Goal: Find specific page/section: Find specific page/section

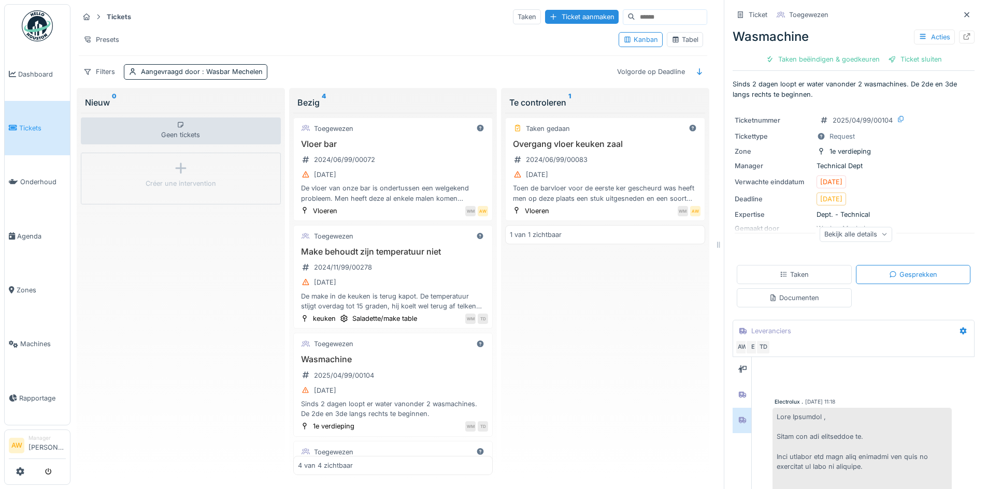
scroll to position [373, 0]
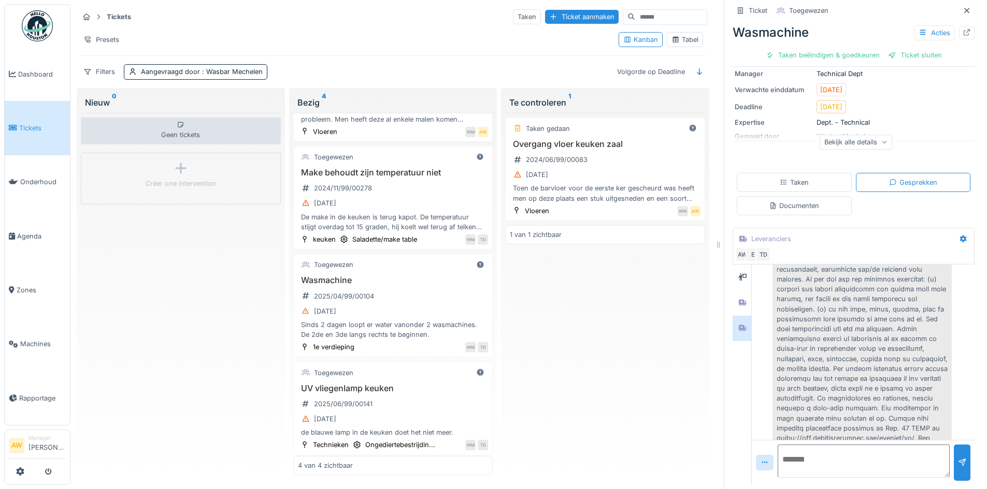
drag, startPoint x: 952, startPoint y: 2, endPoint x: 928, endPoint y: 9, distance: 25.4
click at [962, 7] on icon at bounding box center [966, 10] width 8 height 7
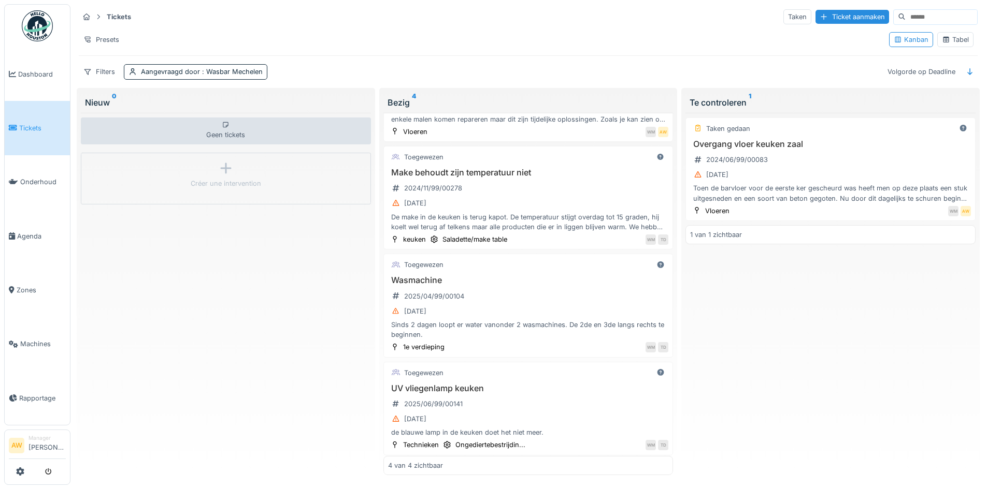
scroll to position [6, 0]
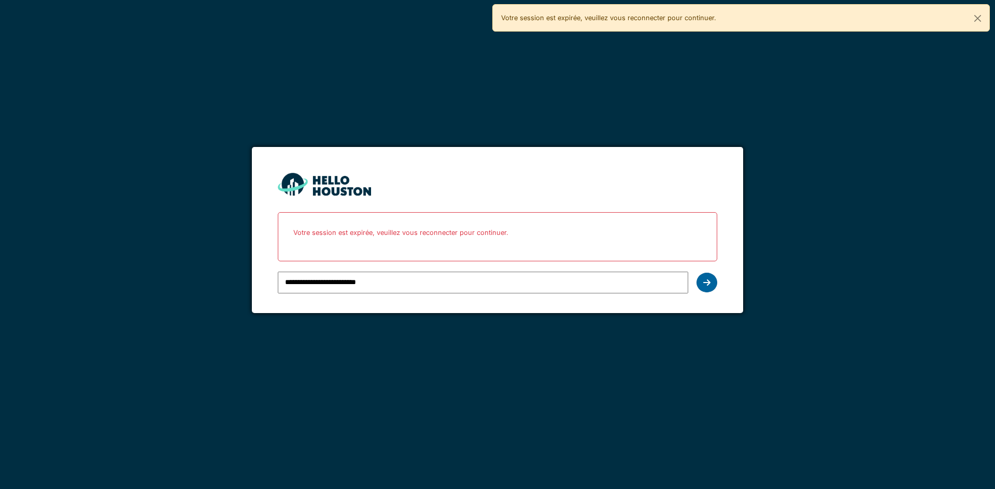
click at [710, 277] on div at bounding box center [706, 283] width 21 height 20
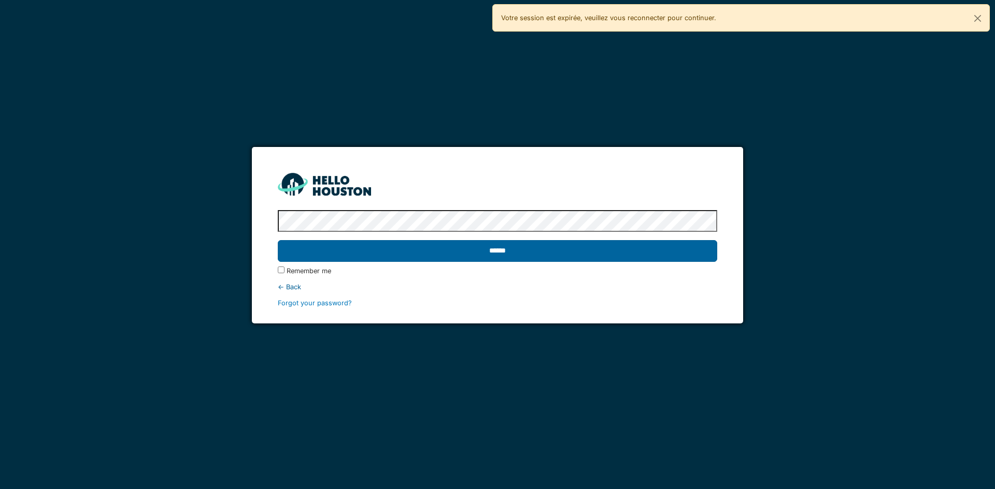
click at [373, 249] on input "******" at bounding box center [497, 251] width 439 height 22
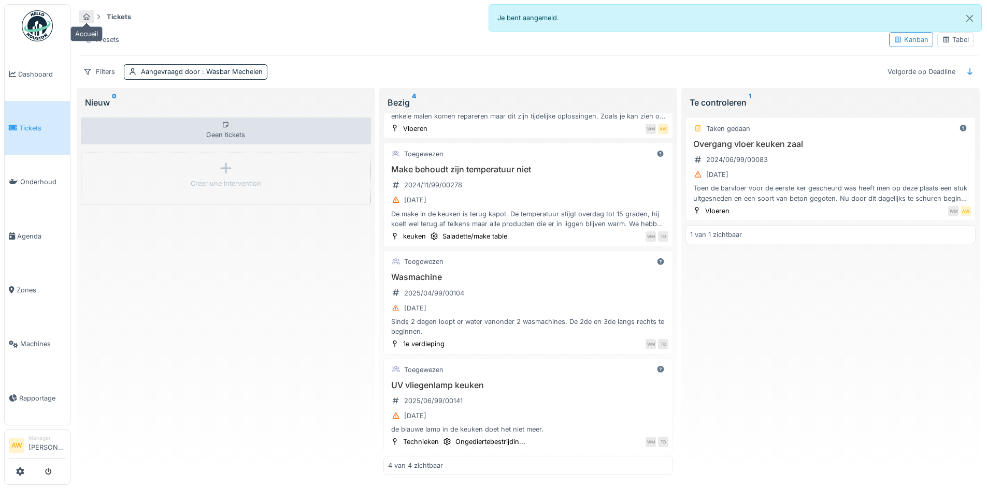
click at [86, 14] on icon at bounding box center [86, 16] width 7 height 7
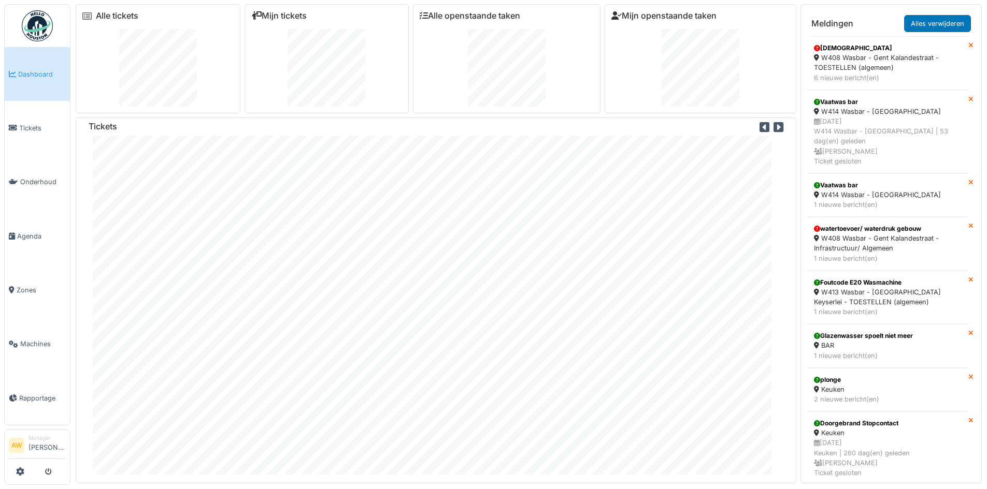
scroll to position [11, 0]
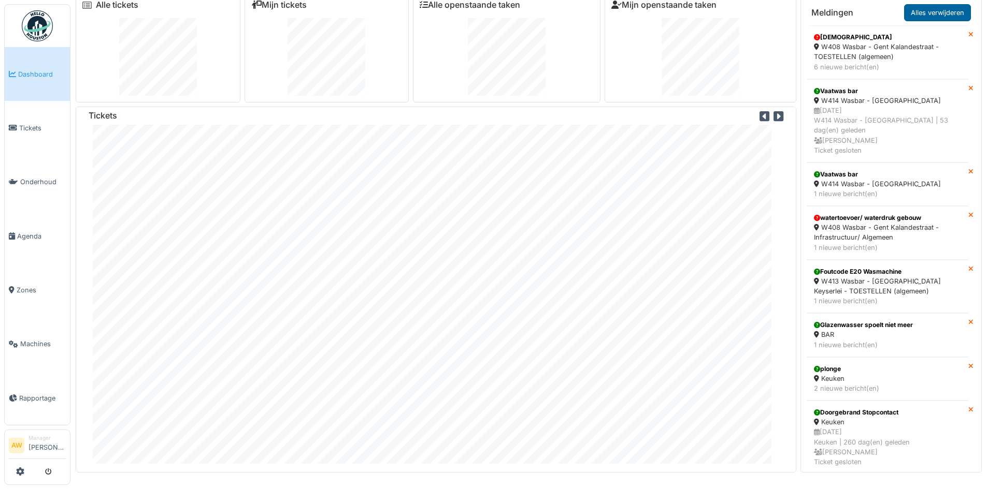
click at [949, 15] on link "Alles verwijderen" at bounding box center [937, 12] width 67 height 17
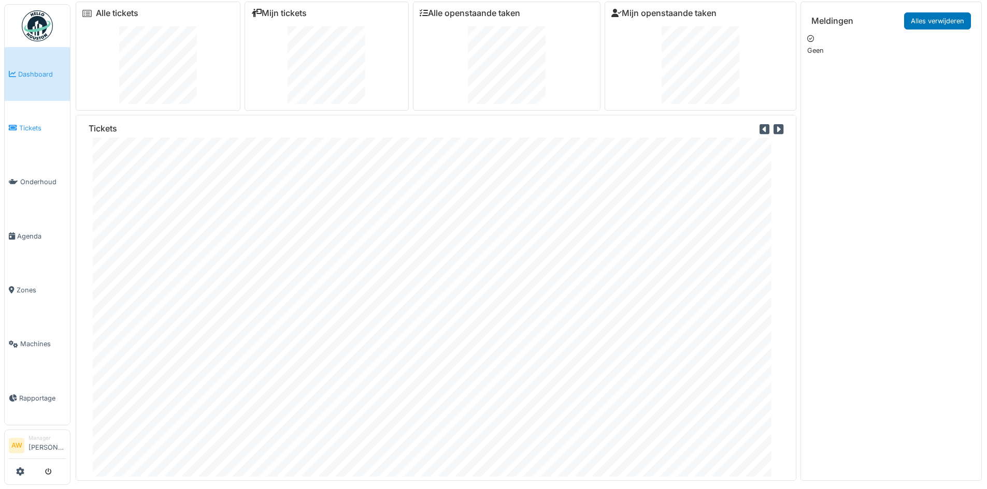
scroll to position [0, 0]
click at [36, 134] on link "Tickets" at bounding box center [37, 128] width 65 height 54
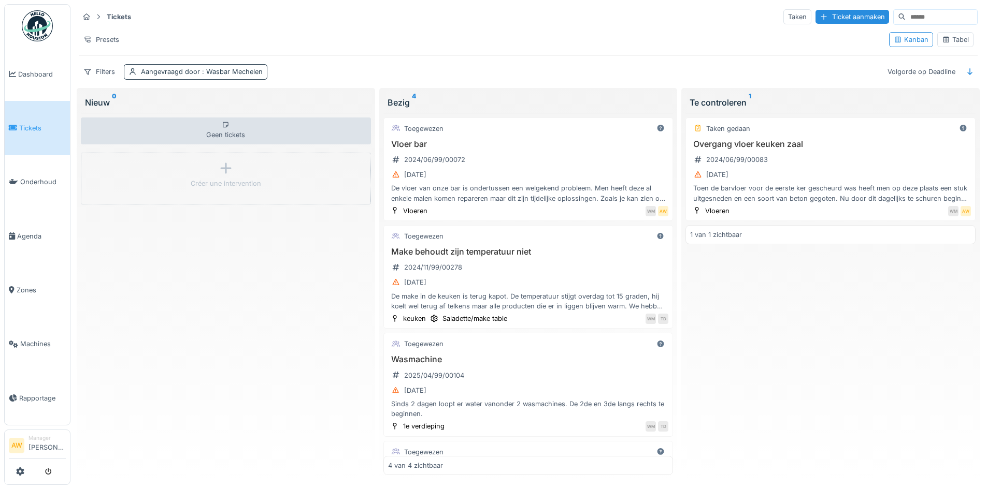
click at [192, 69] on div "Aangevraagd door : Wasbar Mechelen" at bounding box center [202, 72] width 122 height 10
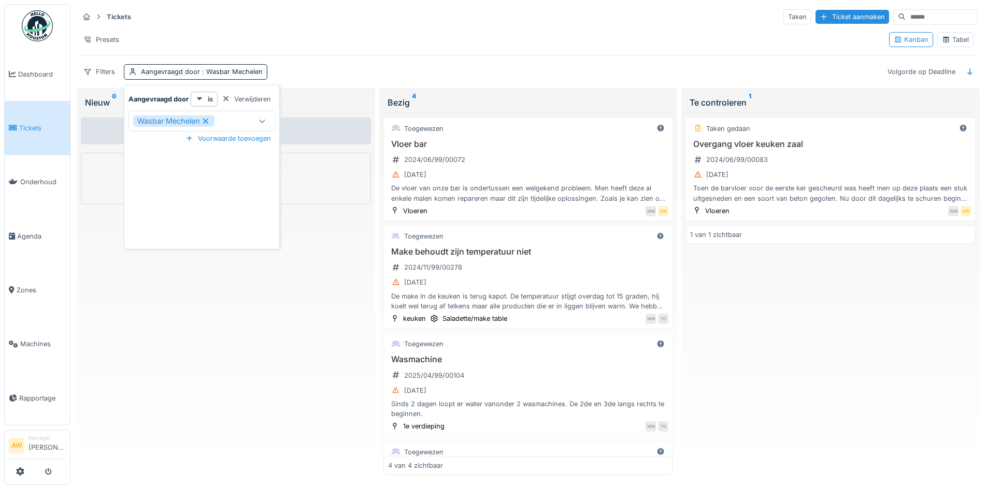
click at [208, 119] on icon at bounding box center [205, 121] width 9 height 7
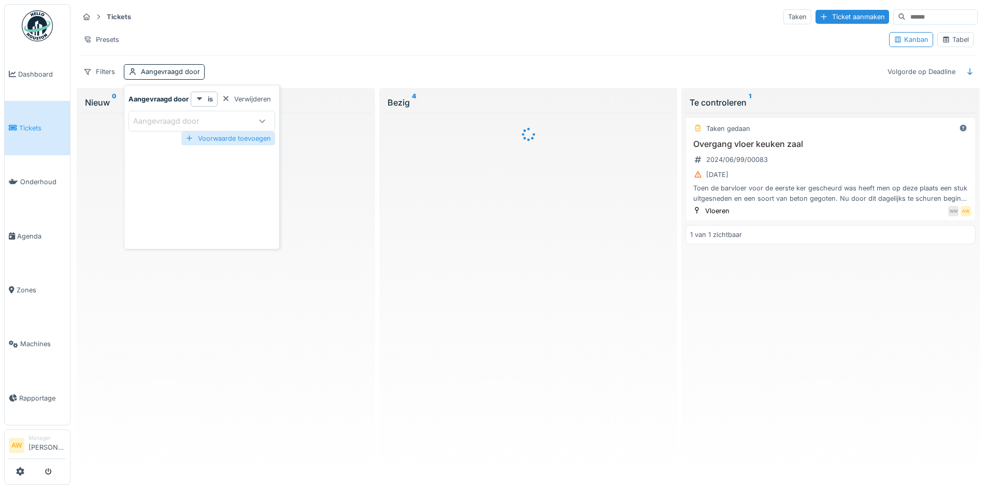
click at [220, 137] on div "Voorwaarde toevoegen" at bounding box center [228, 139] width 94 height 14
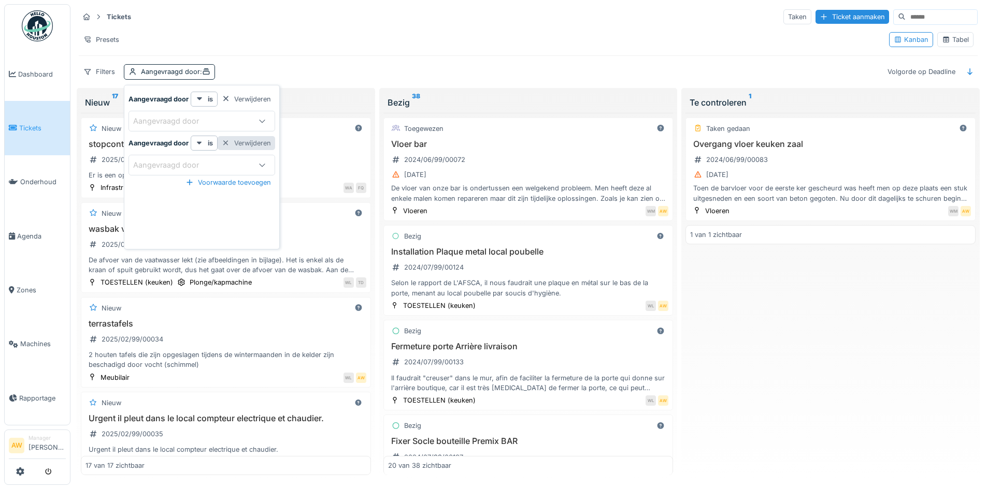
click at [228, 140] on div at bounding box center [226, 143] width 8 height 10
drag, startPoint x: 226, startPoint y: 100, endPoint x: 217, endPoint y: 98, distance: 9.6
click at [227, 99] on div at bounding box center [226, 99] width 8 height 10
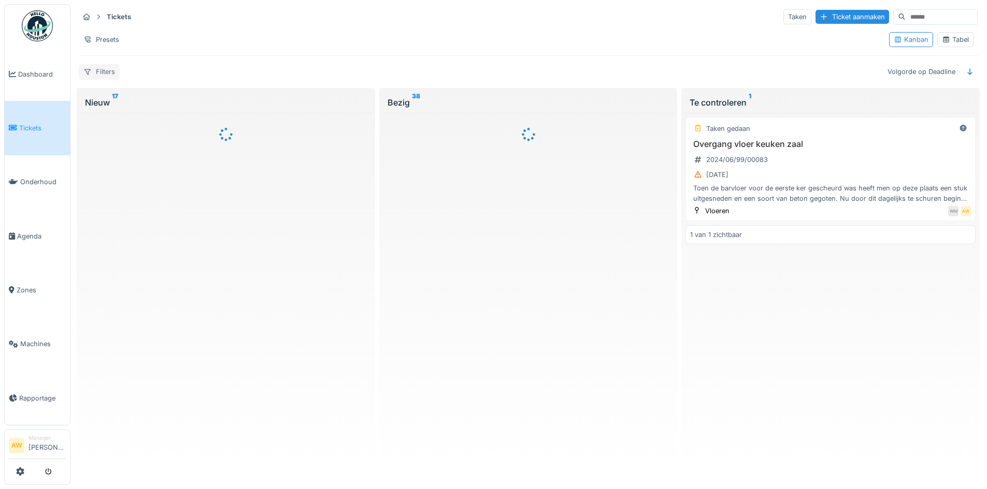
click at [103, 74] on div "Filters" at bounding box center [99, 71] width 41 height 15
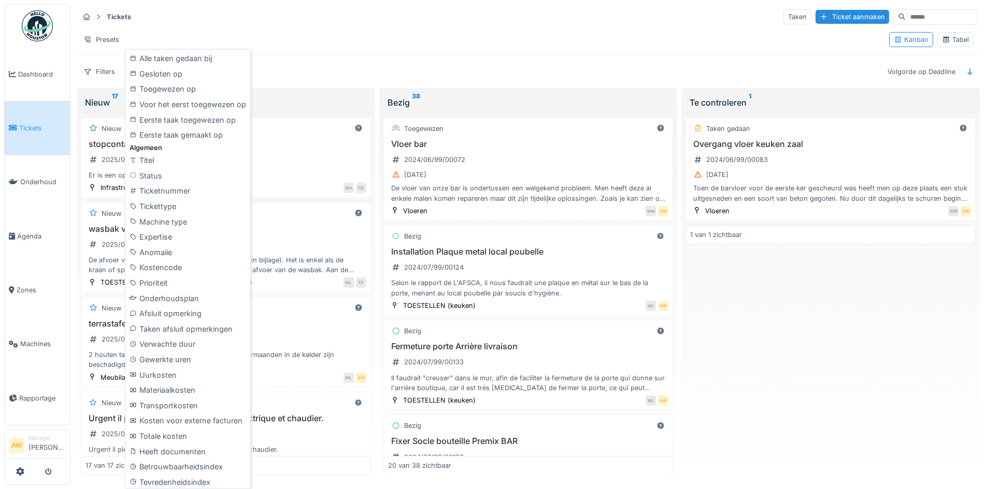
scroll to position [345, 0]
click at [201, 173] on div "Status" at bounding box center [187, 173] width 121 height 16
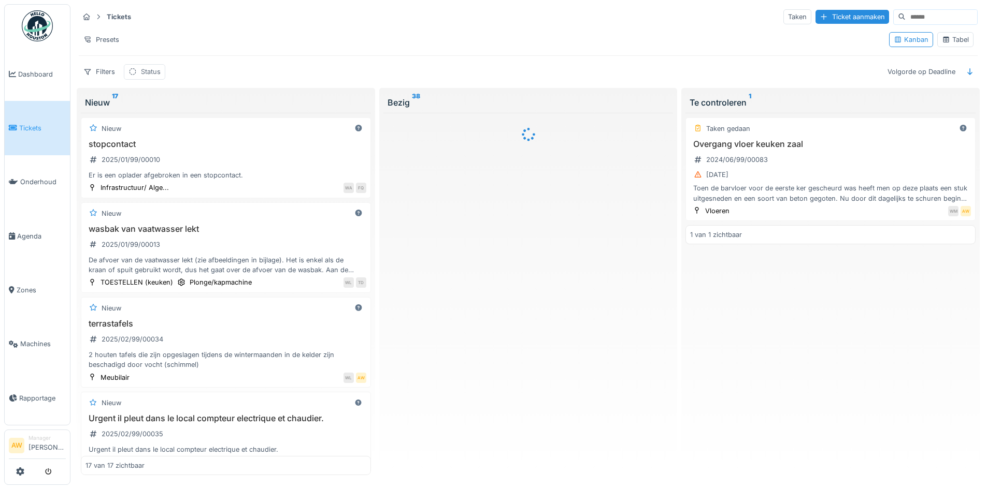
click at [151, 75] on div "Status" at bounding box center [151, 72] width 20 height 10
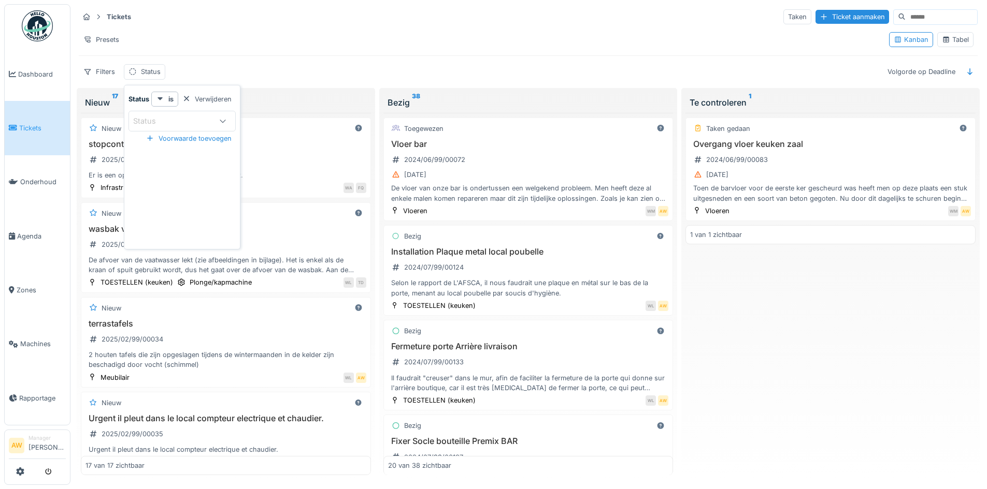
click at [223, 124] on icon at bounding box center [223, 121] width 8 height 7
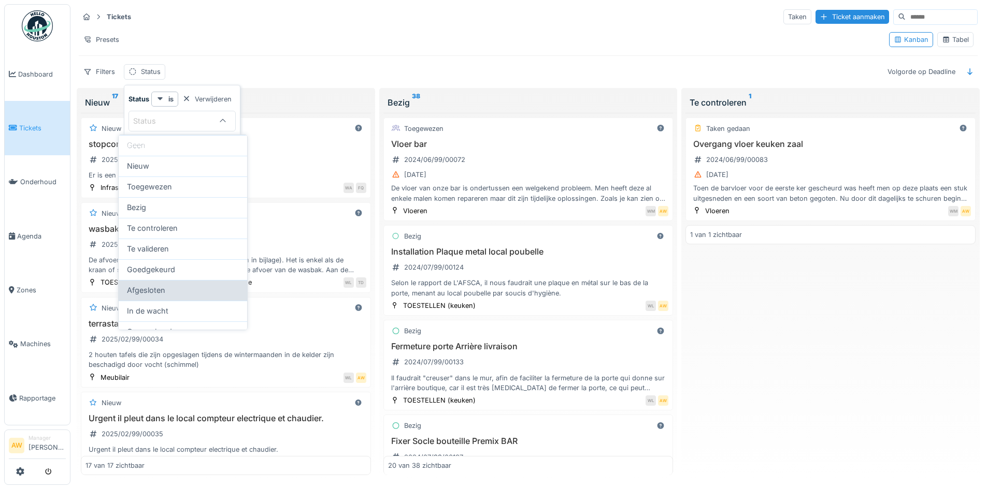
click at [169, 291] on div "Afgesloten" at bounding box center [183, 290] width 112 height 11
type input "******"
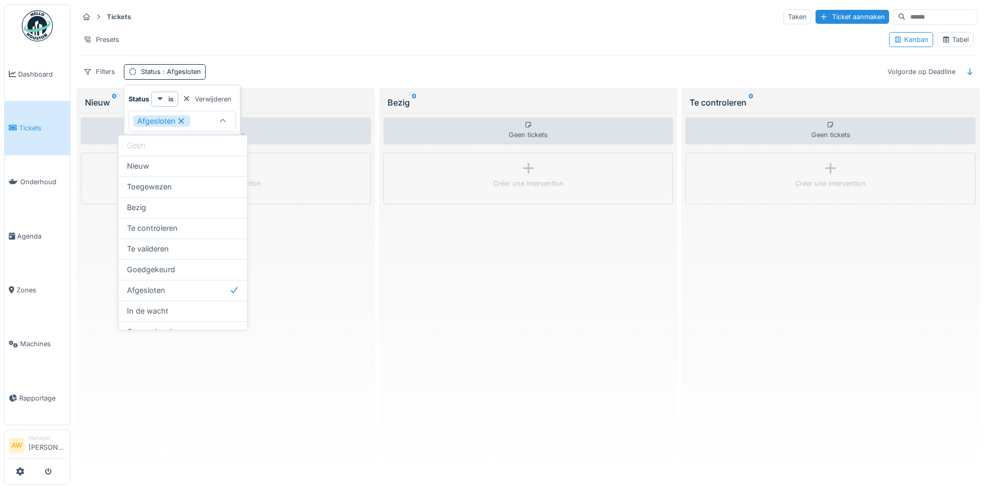
click at [261, 68] on div "Filters Status : Afgesloten Volgorde op Deadline" at bounding box center [528, 71] width 899 height 15
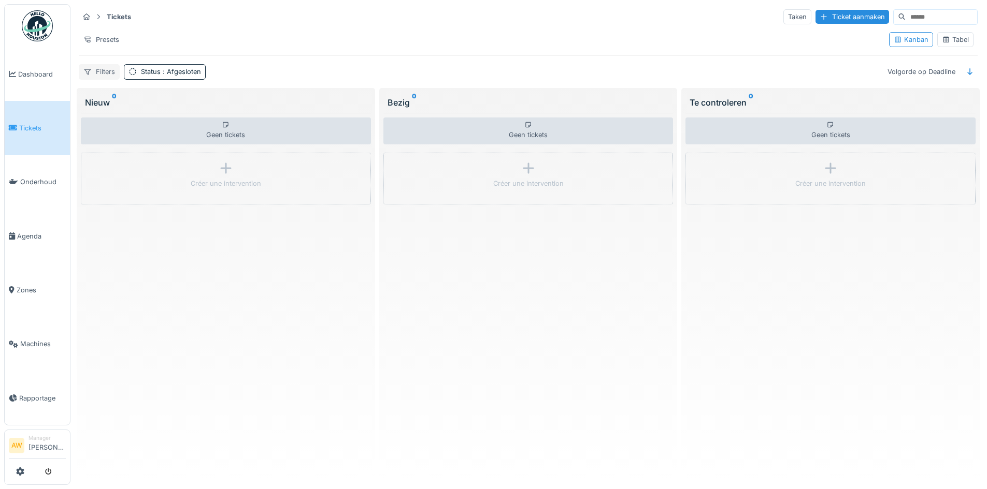
click at [101, 73] on div "Filters" at bounding box center [99, 71] width 41 height 15
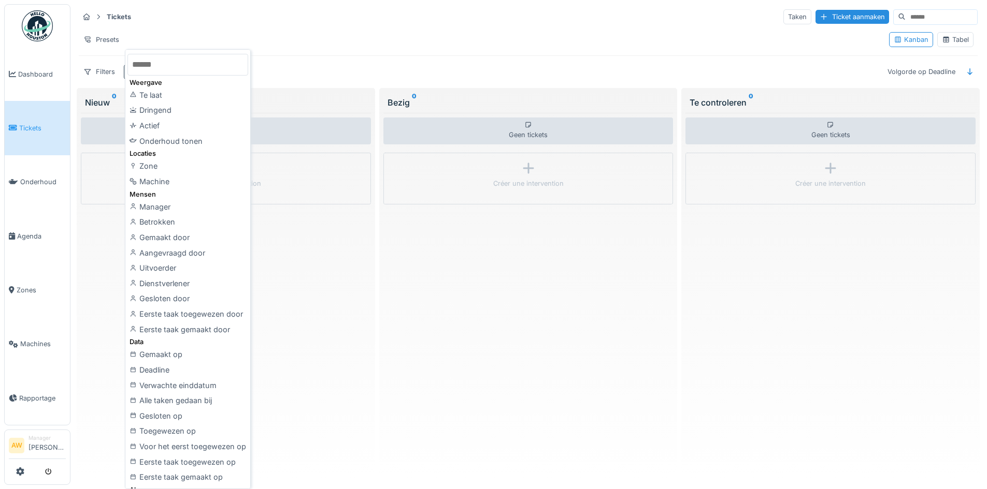
click at [313, 79] on div "Filters Status : Afgesloten Volgorde op Deadline" at bounding box center [528, 71] width 899 height 15
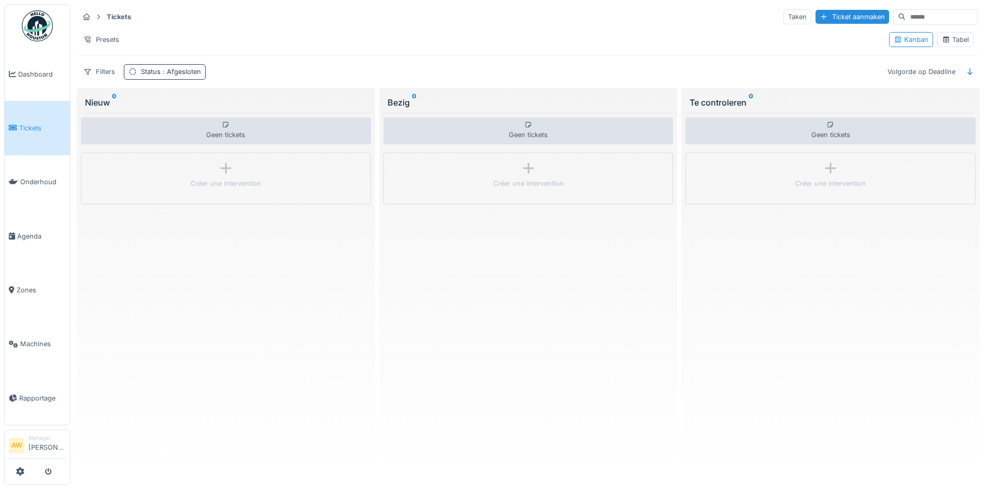
click at [202, 71] on div "Status : Afgesloten" at bounding box center [165, 71] width 82 height 15
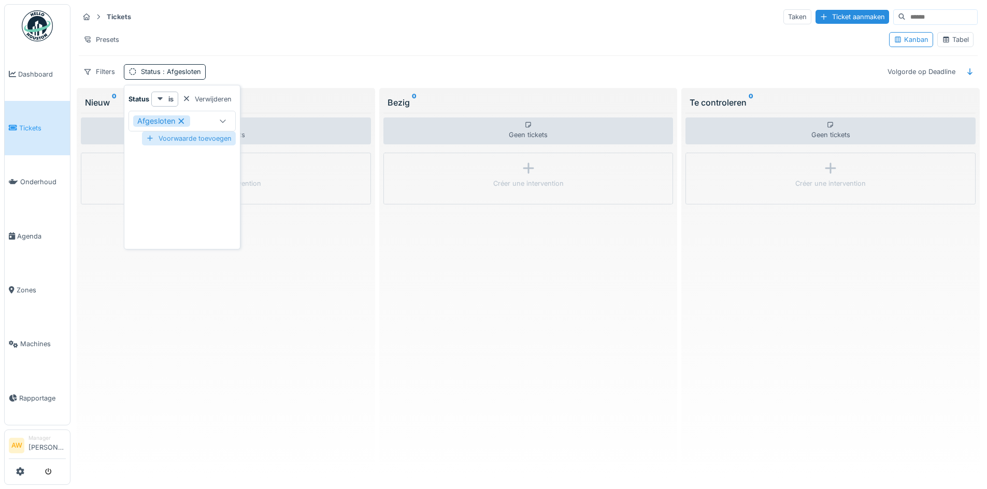
click at [226, 140] on div "Voorwaarde toevoegen" at bounding box center [189, 139] width 94 height 14
click at [209, 163] on div "Status" at bounding box center [173, 165] width 80 height 11
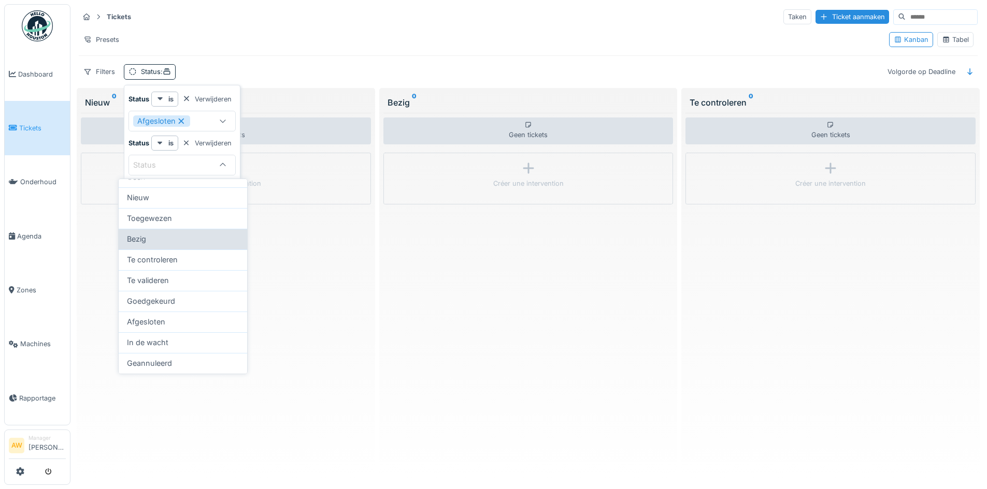
scroll to position [0, 0]
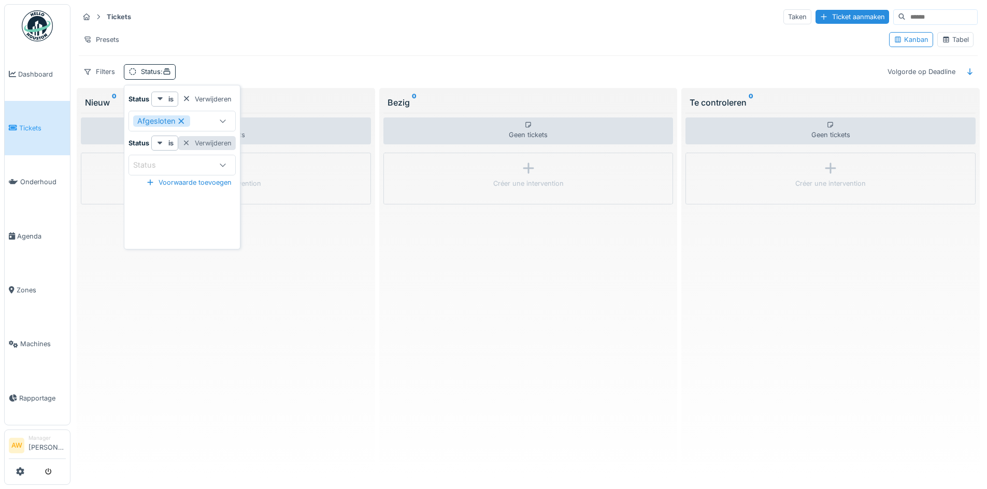
click at [219, 146] on div "Verwijderen" at bounding box center [206, 143] width 57 height 14
click at [336, 99] on div "Nieuw 0" at bounding box center [226, 102] width 282 height 12
click at [190, 76] on div "Status : Afgesloten" at bounding box center [171, 72] width 60 height 10
click at [281, 114] on div "Geen tickets Créer une intervention" at bounding box center [226, 294] width 290 height 363
click at [93, 73] on div "Filters" at bounding box center [99, 71] width 41 height 15
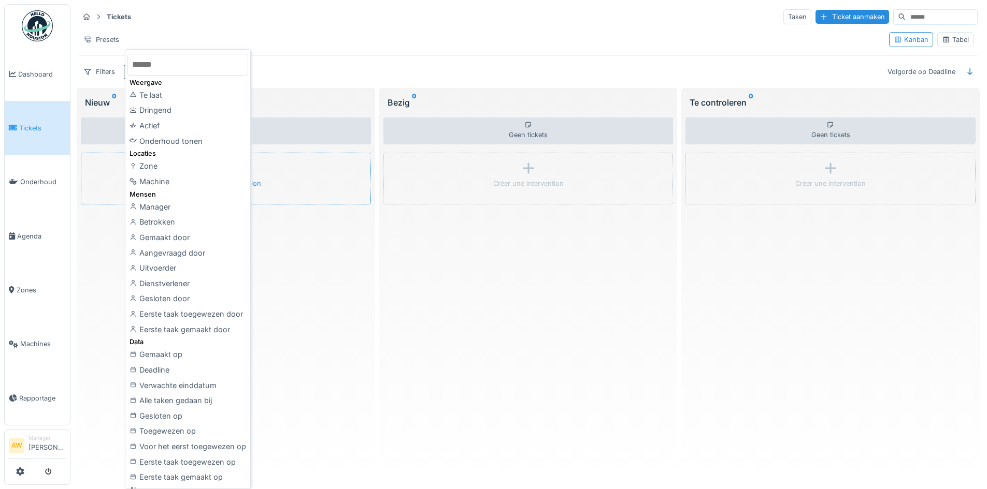
click at [290, 176] on div "Créer une intervention" at bounding box center [226, 179] width 290 height 52
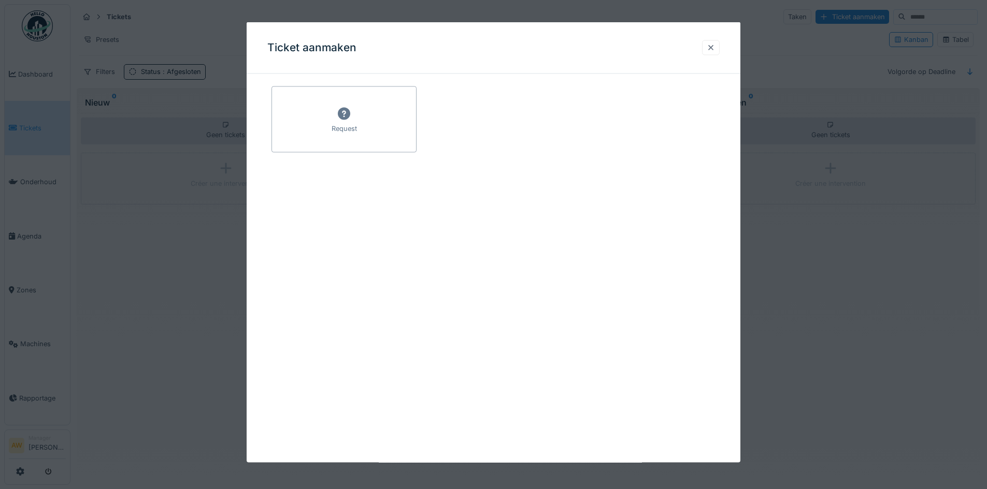
click at [713, 48] on div at bounding box center [711, 47] width 8 height 10
